Goal: Information Seeking & Learning: Check status

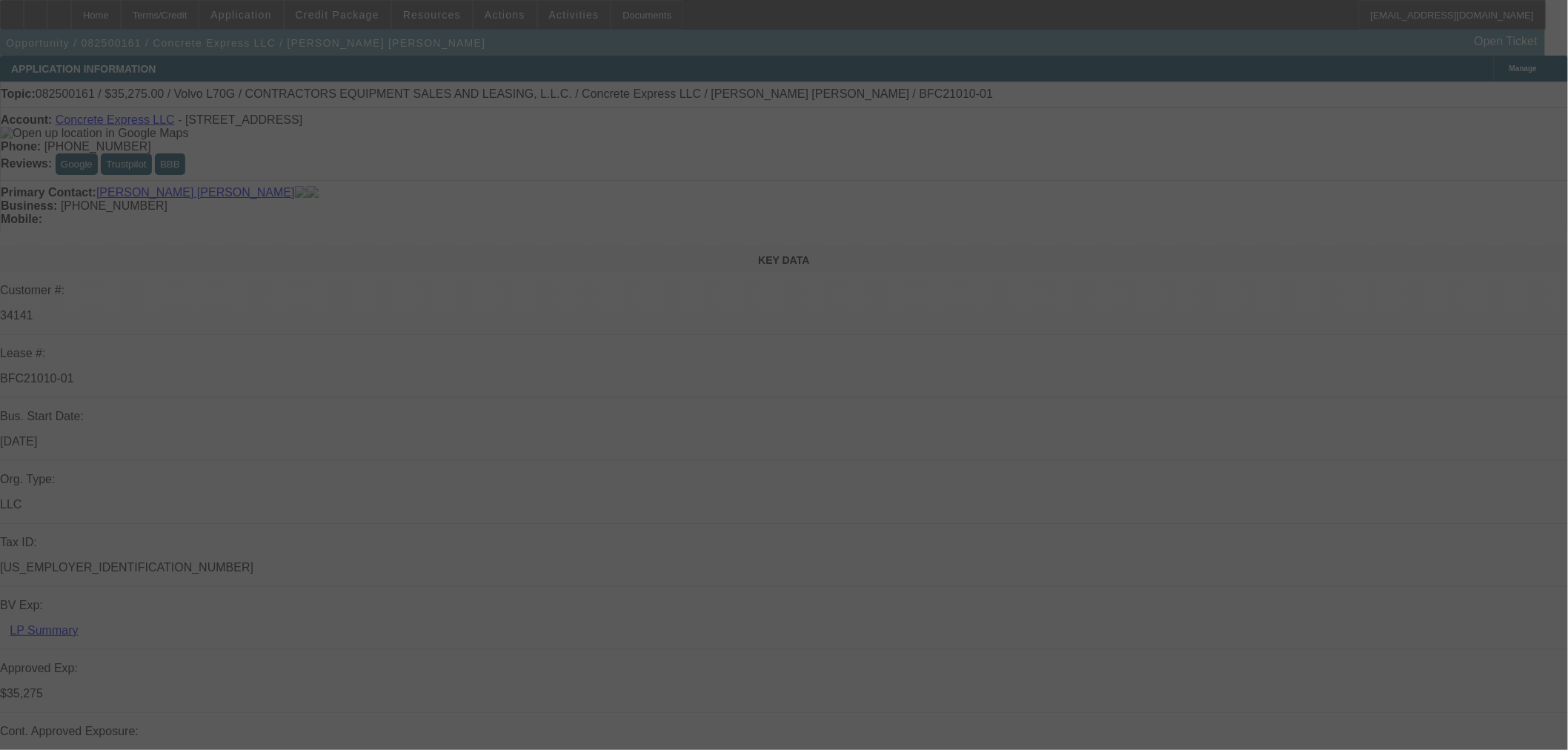
select select "0.15"
select select "2"
select select "0"
select select "6"
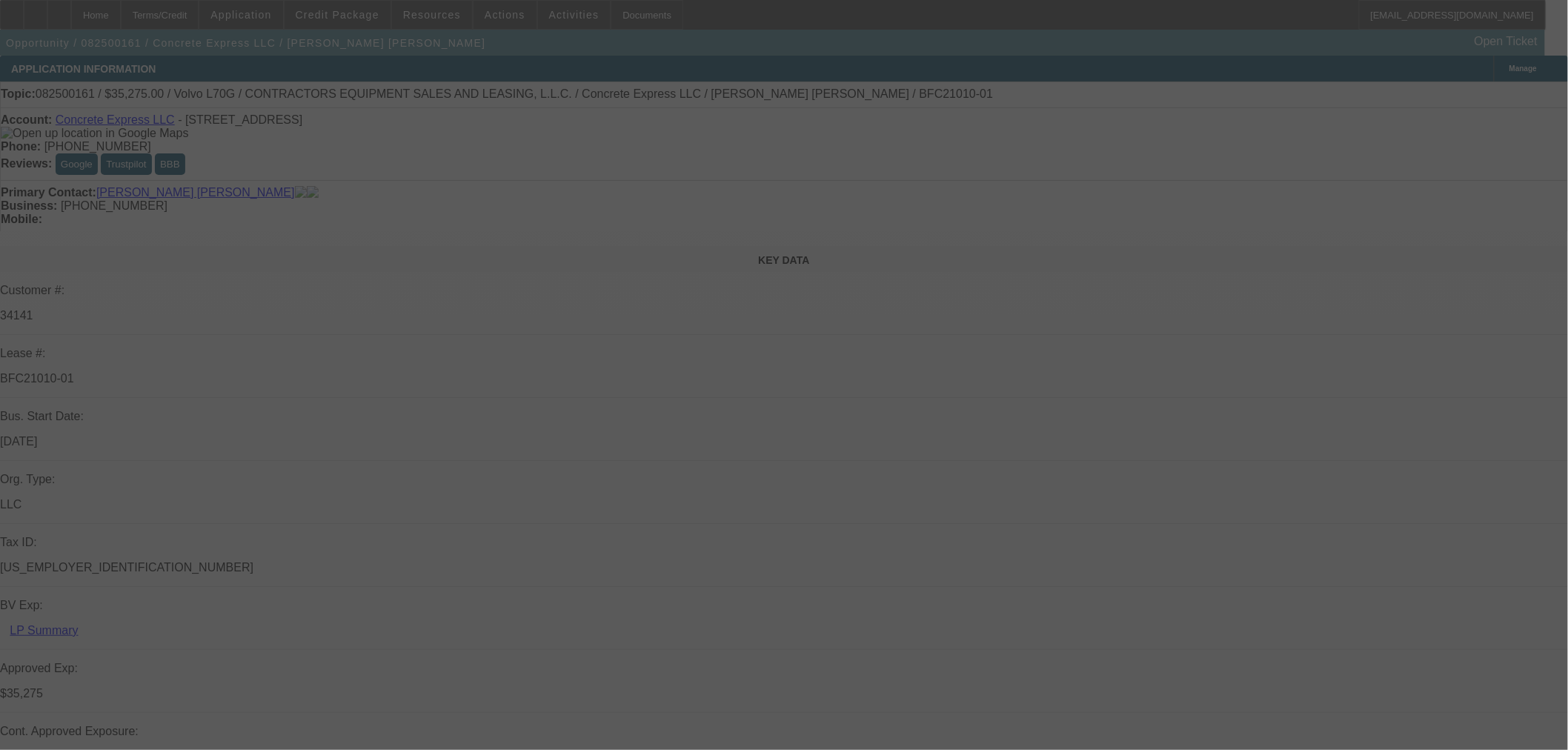
select select "0.15"
select select "2"
select select "0"
select select "6"
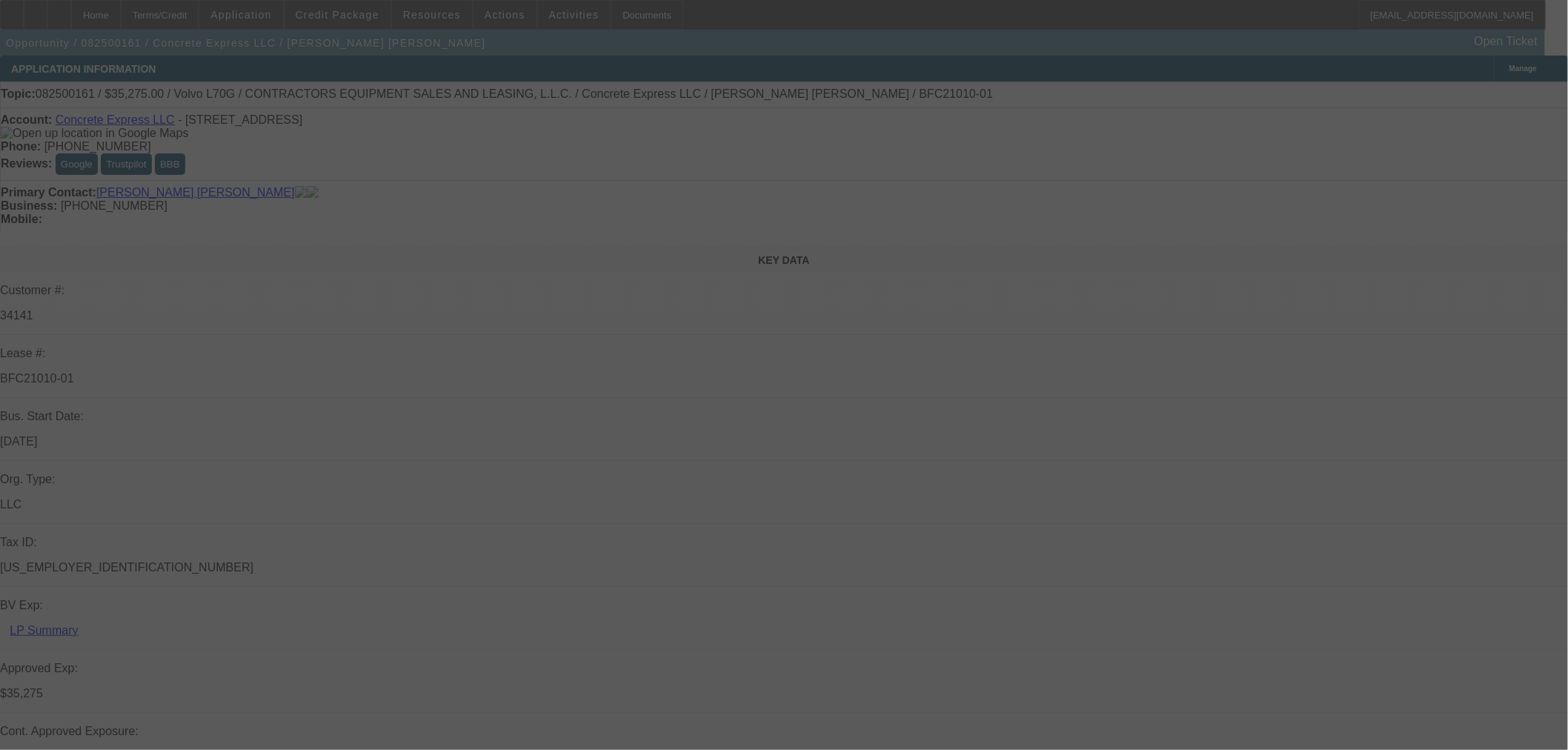
select select "0.2"
select select "2"
select select "0"
select select "6"
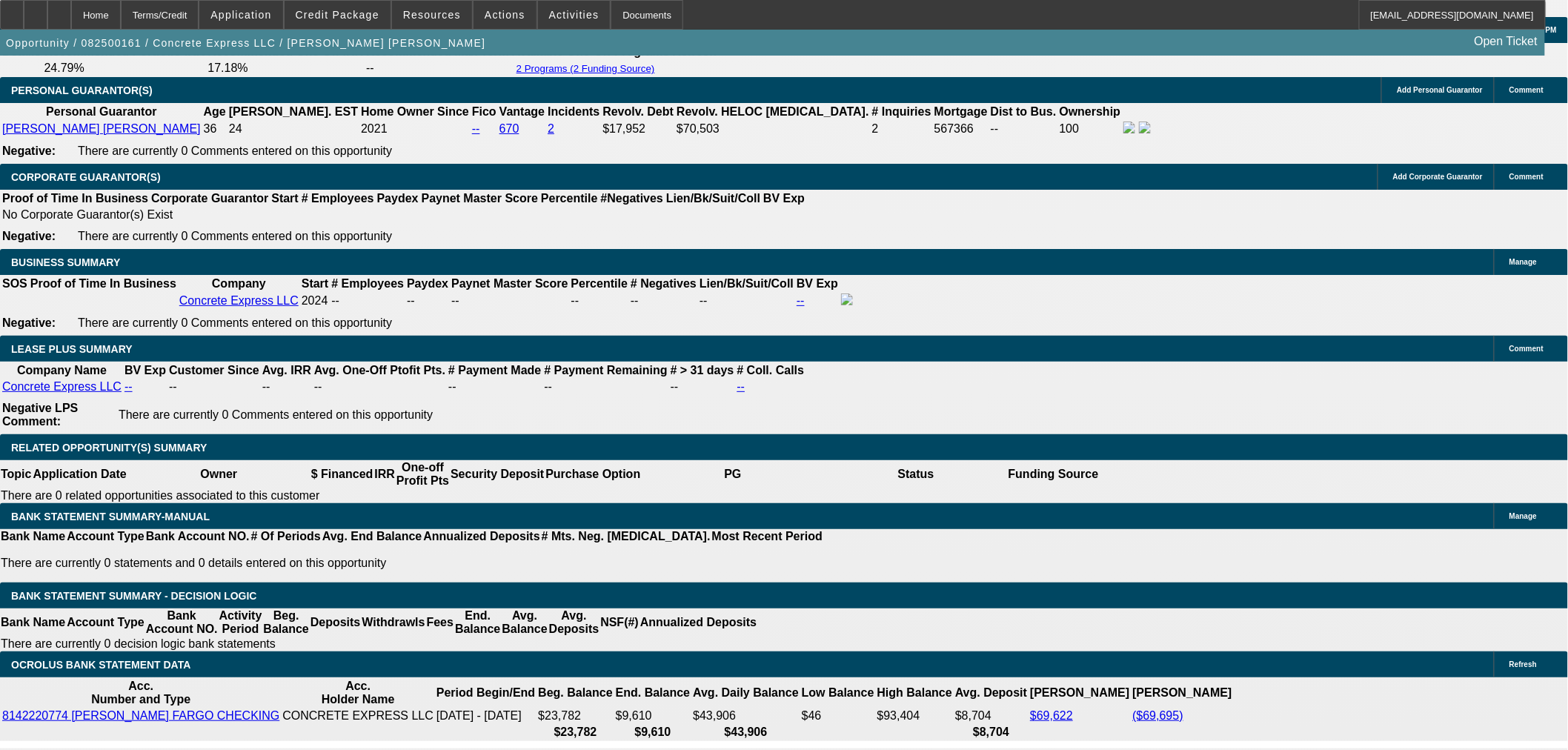
scroll to position [2331, 0]
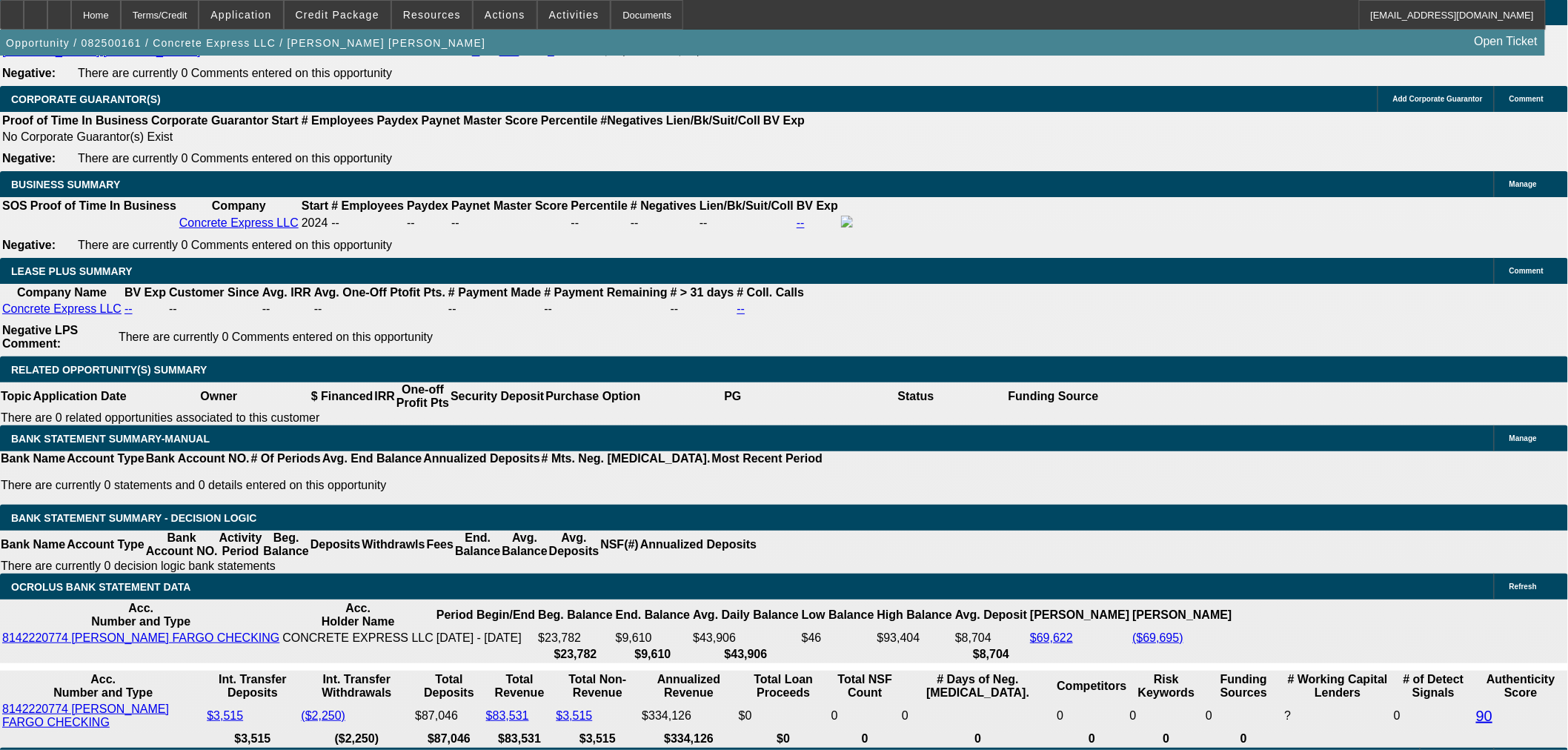
scroll to position [2469, 0]
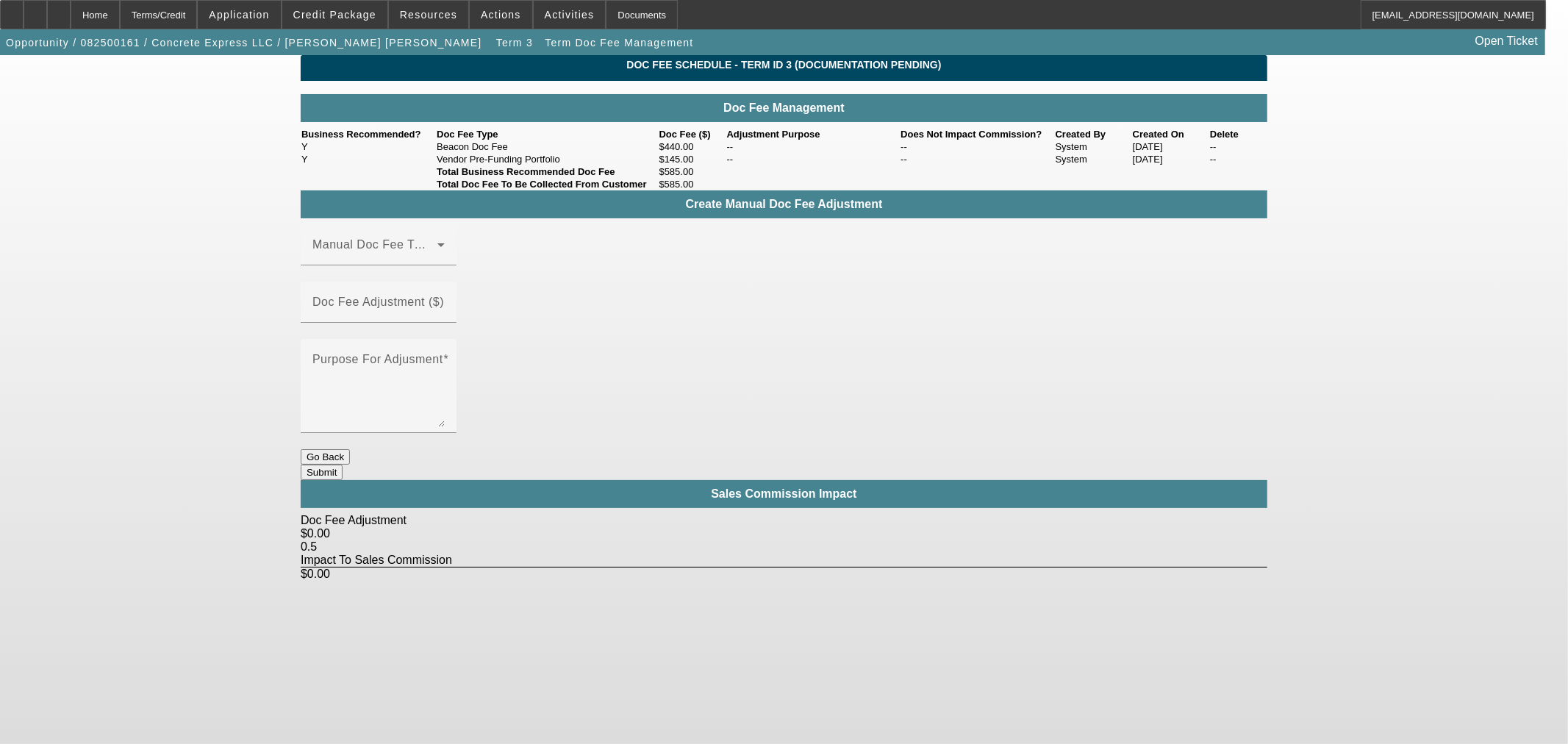
drag, startPoint x: 141, startPoint y: 12, endPoint x: 3, endPoint y: 107, distance: 167.5
click at [120, 12] on div "Home" at bounding box center [95, 15] width 49 height 29
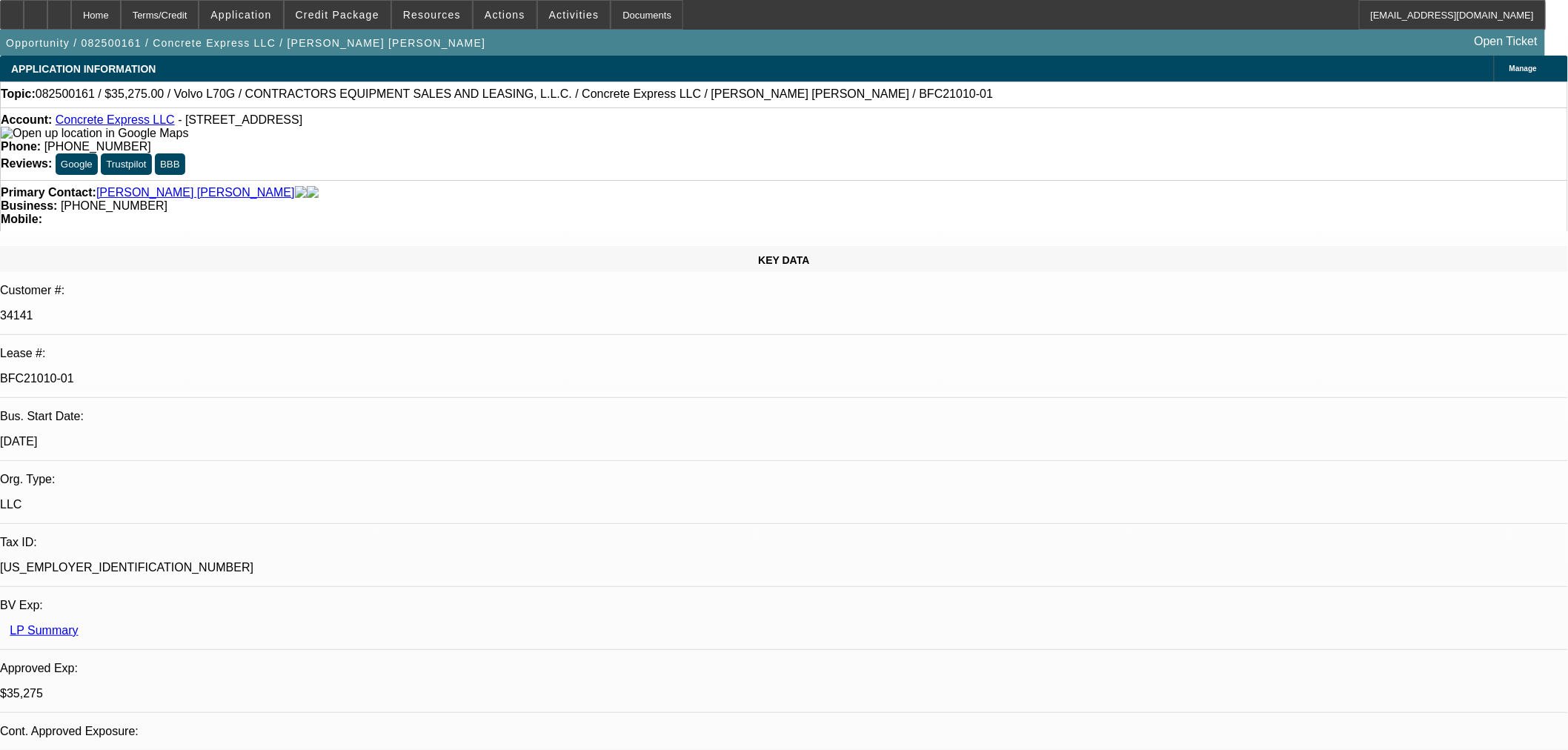
select select "0.15"
select select "2"
select select "0"
select select "6"
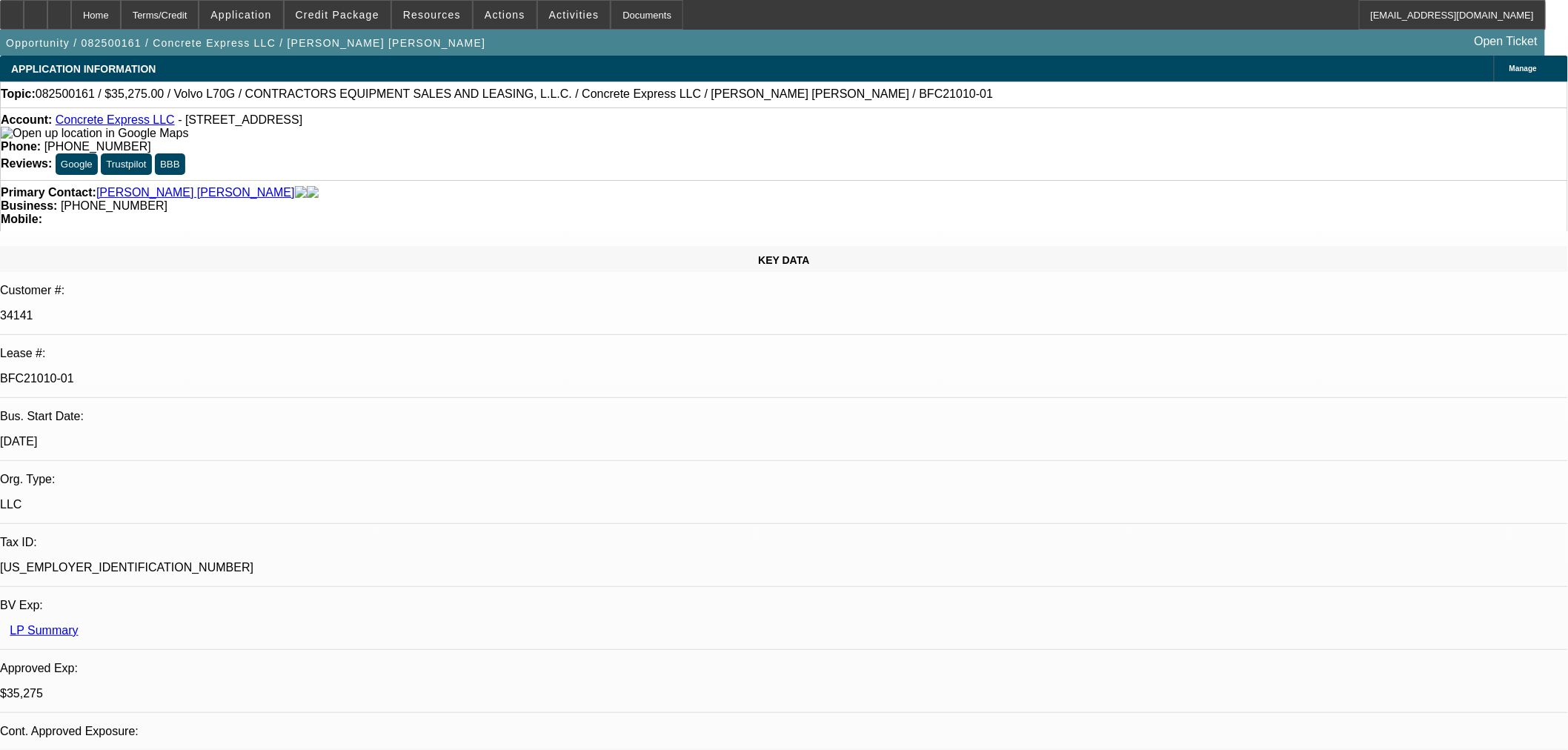
select select "0.15"
select select "2"
select select "0"
select select "6"
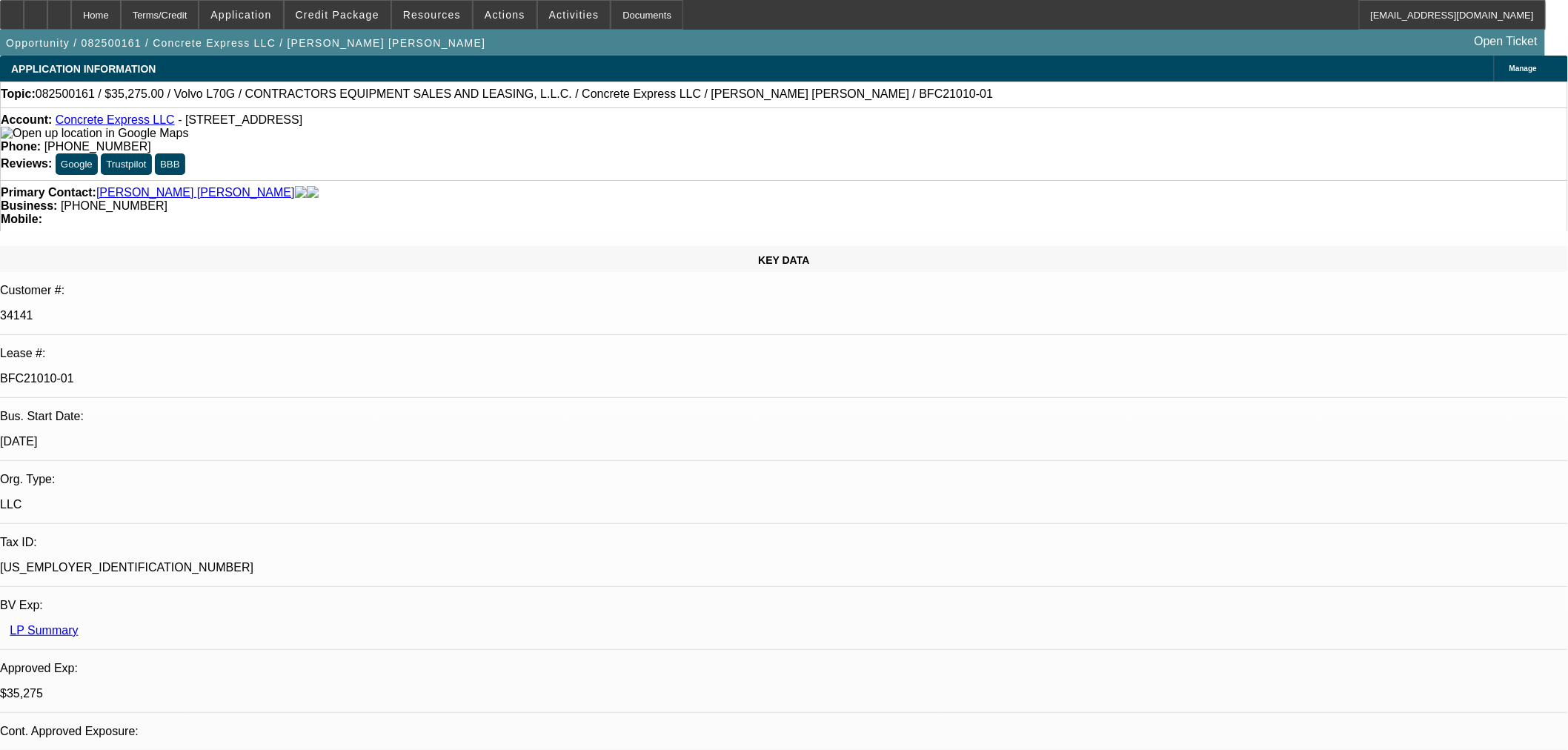
select select "0.2"
select select "2"
select select "0"
select select "6"
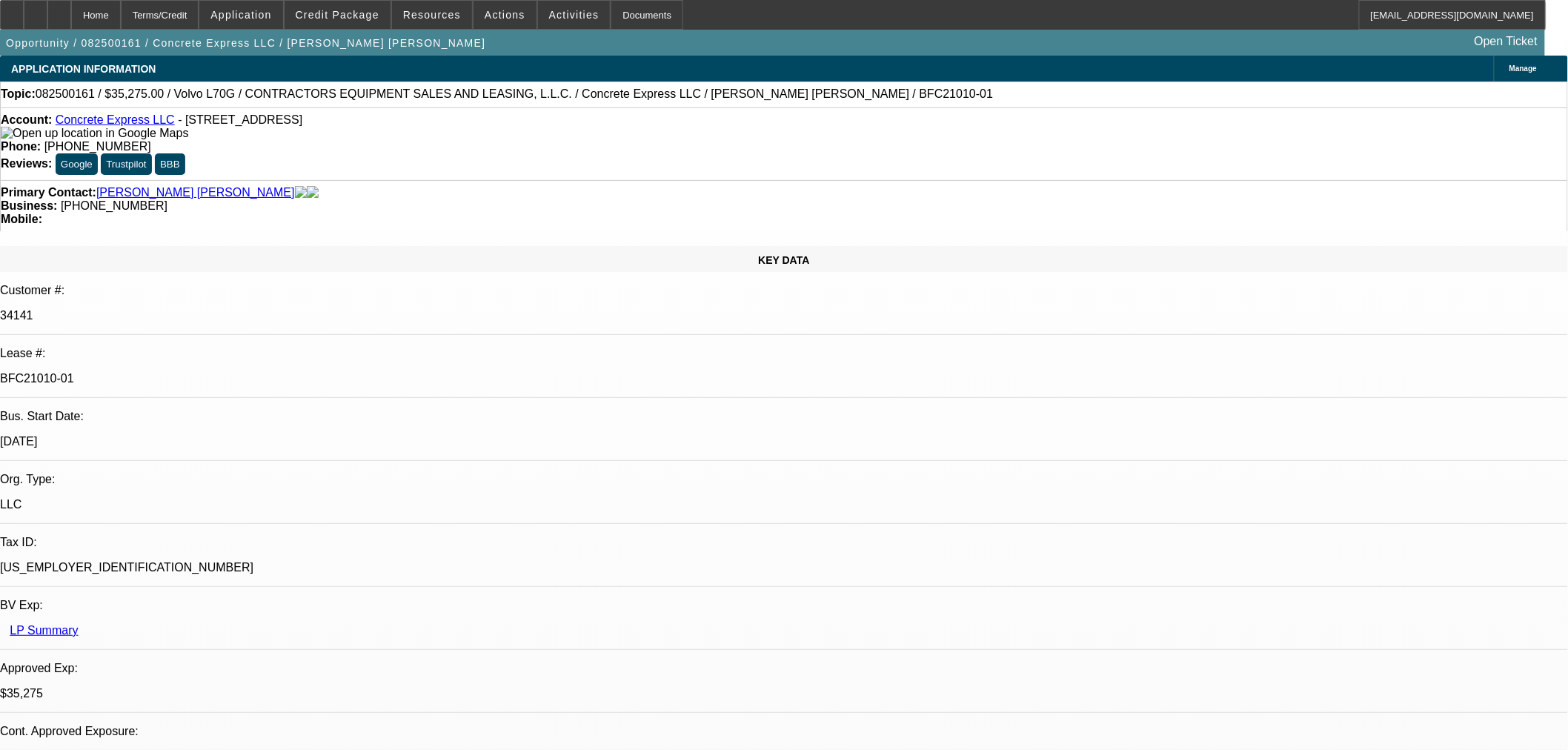
scroll to position [0, 0]
